Goal: Task Accomplishment & Management: Use online tool/utility

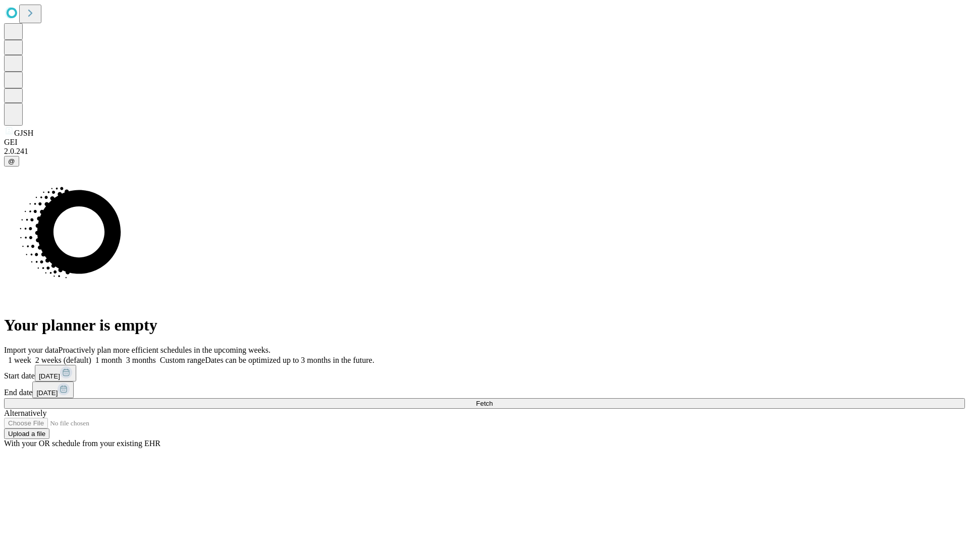
click at [493, 400] on span "Fetch" at bounding box center [484, 404] width 17 height 8
